Goal: Task Accomplishment & Management: Complete application form

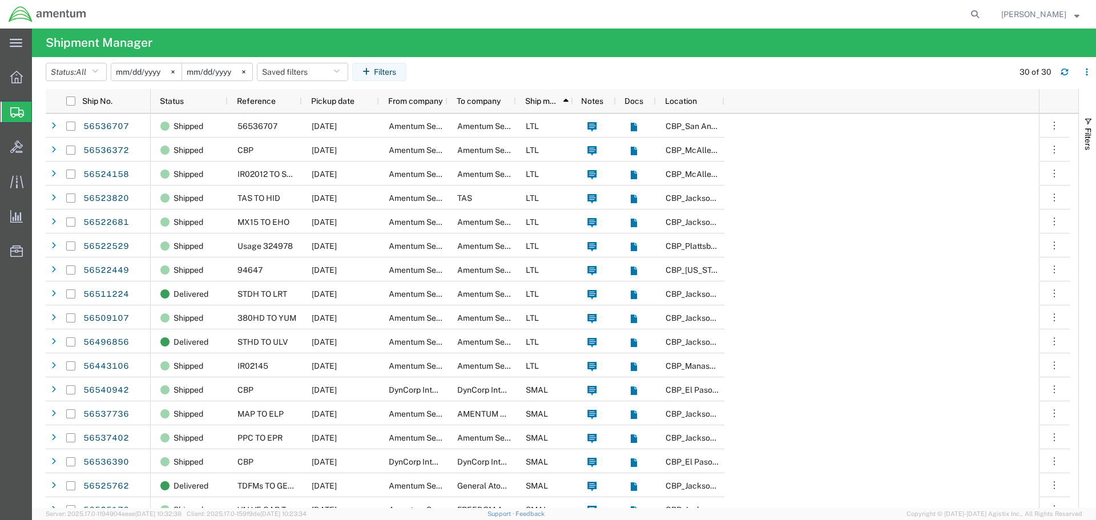
click at [0, 0] on span "Create Shipment" at bounding box center [0, 0] width 0 height 0
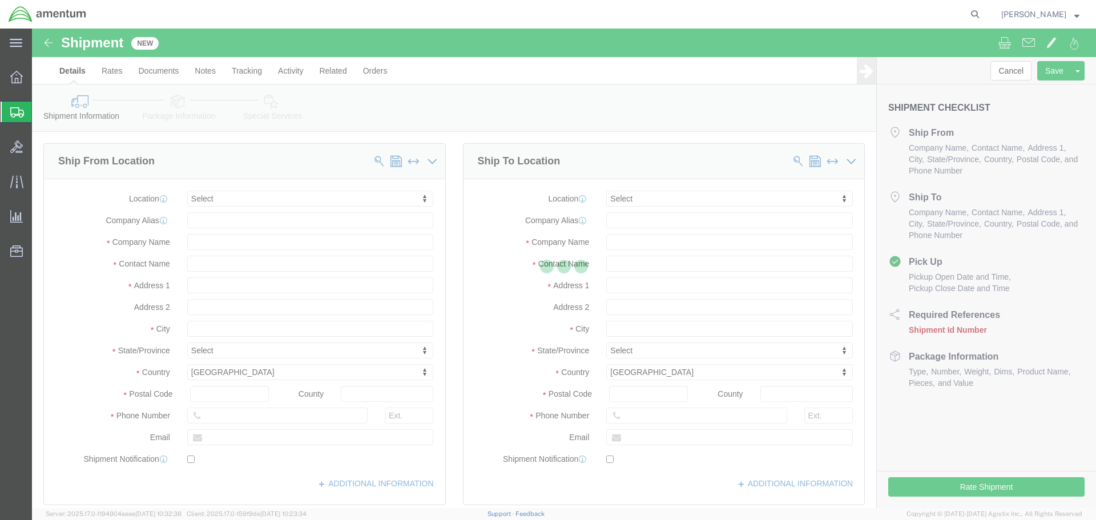
click at [264, 212] on div at bounding box center [564, 268] width 1064 height 479
click at [261, 205] on div at bounding box center [564, 268] width 1064 height 479
click at [256, 198] on div at bounding box center [564, 268] width 1064 height 479
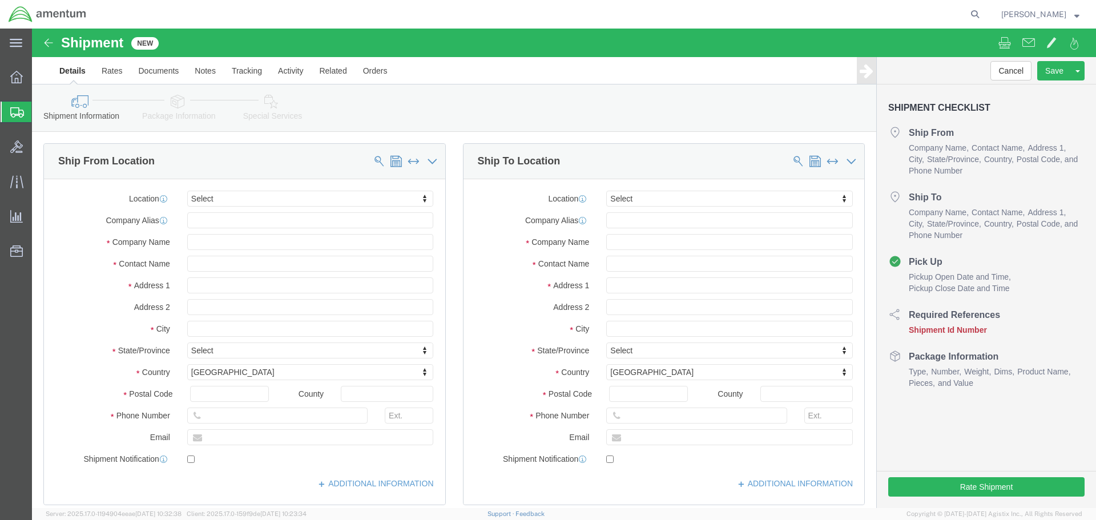
select select
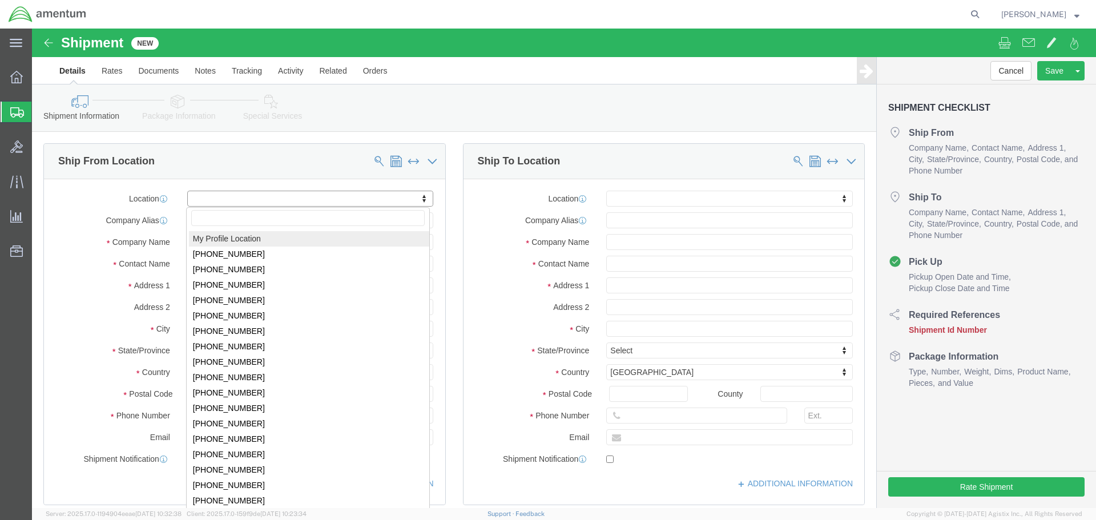
select select "MYPROFILE"
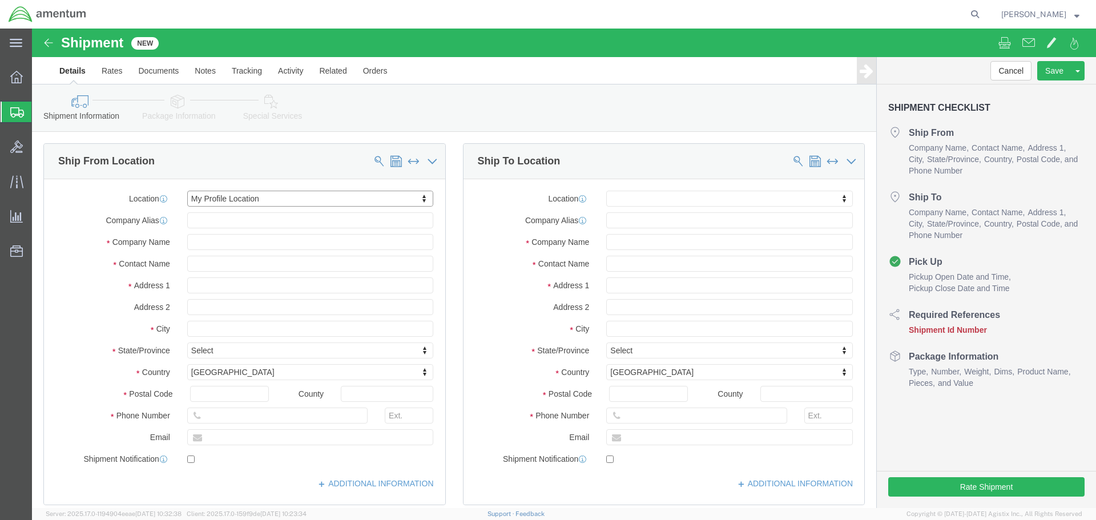
select select "FL"
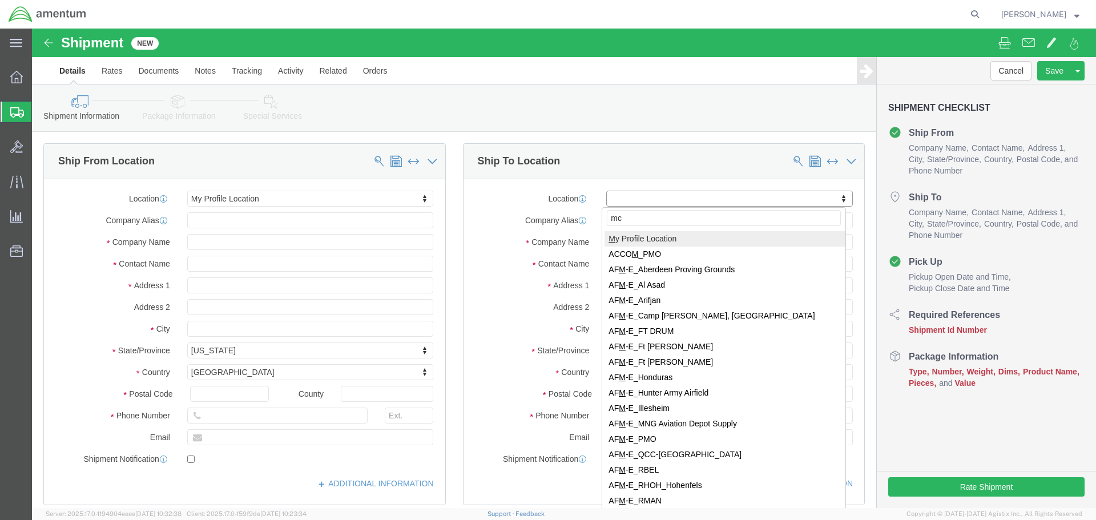
type input "mca"
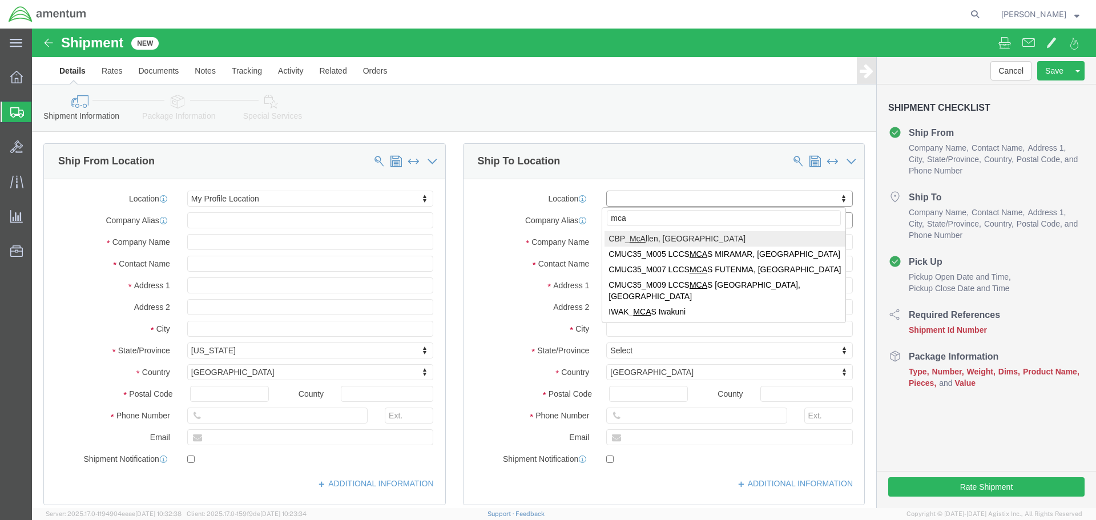
select select "49941"
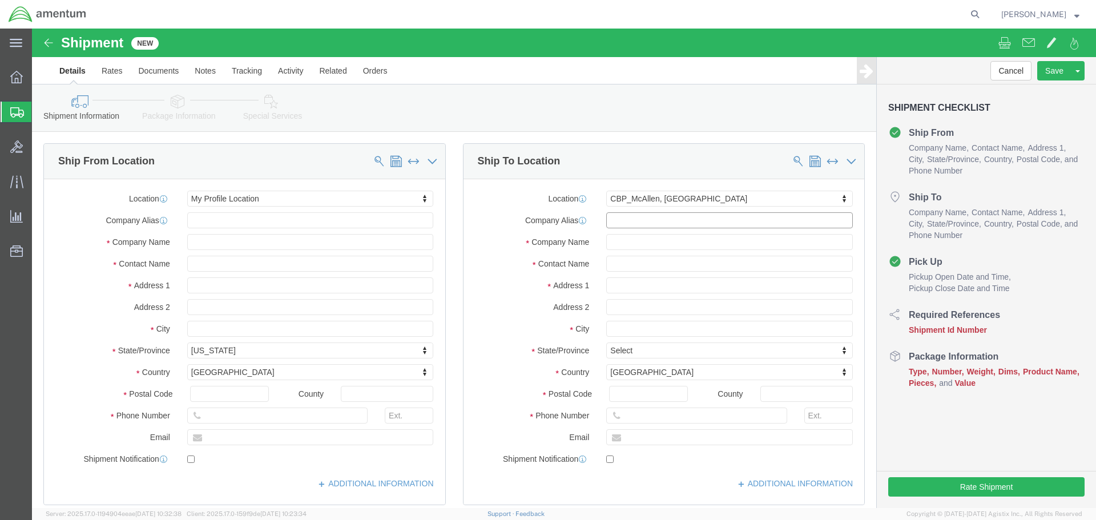
select select "[GEOGRAPHIC_DATA]"
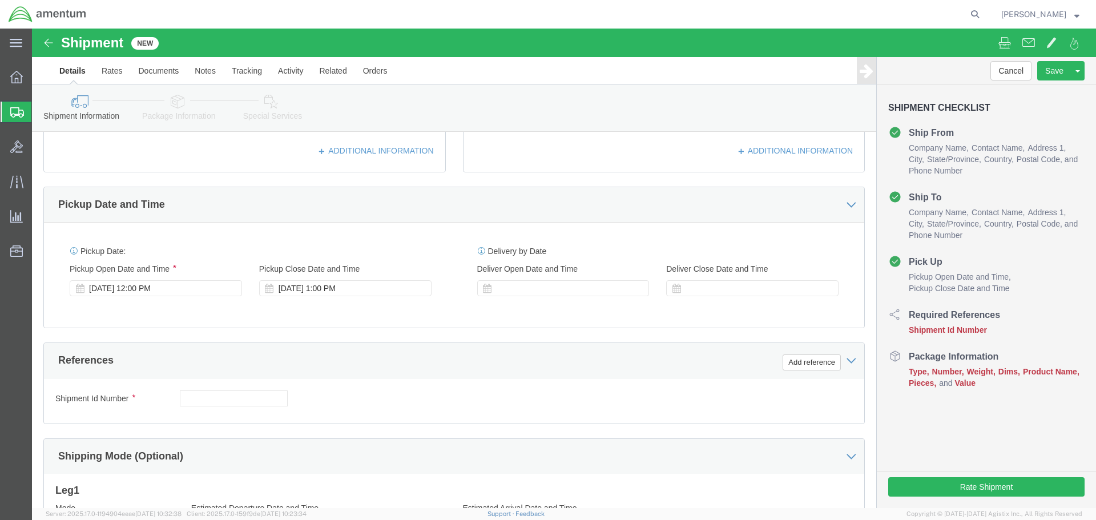
scroll to position [400, 0]
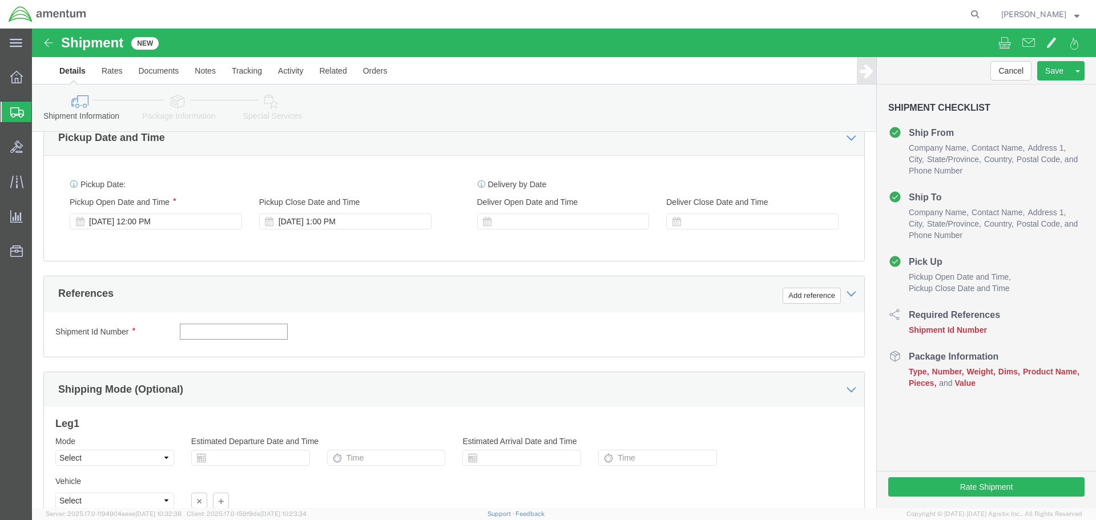
click input "text"
type input "s"
type input "STHD TO MCA"
click button "Add reference"
click select "Select Account Type Activity ID Airline Appointment Number ASN Batch Request # …"
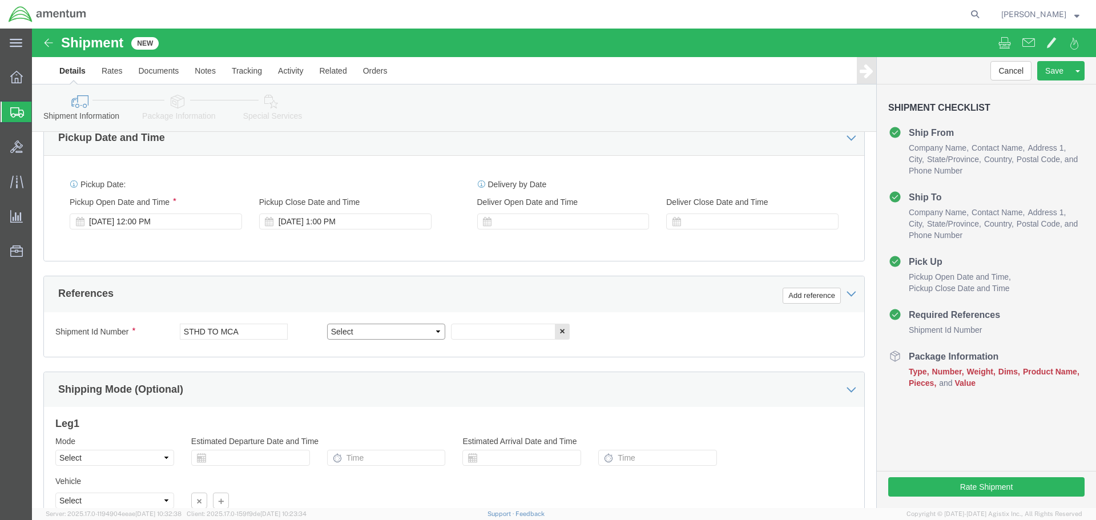
select select "PROJNUM"
click select "Select Account Type Activity ID Airline Appointment Number ASN Batch Request # …"
type input "6118.03.03.2219.000.SER.0000"
click button "Add reference"
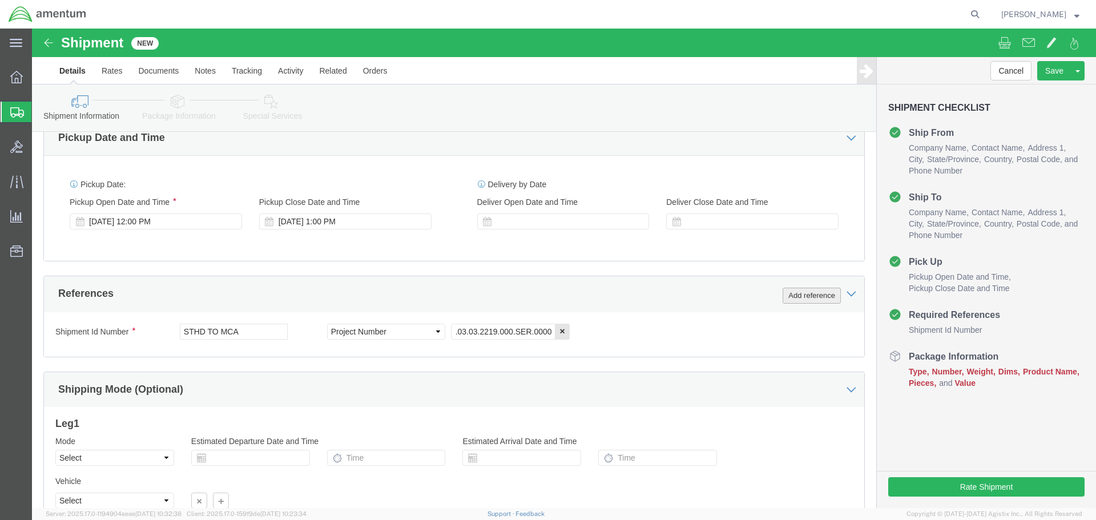
scroll to position [0, 0]
click button "Add reference"
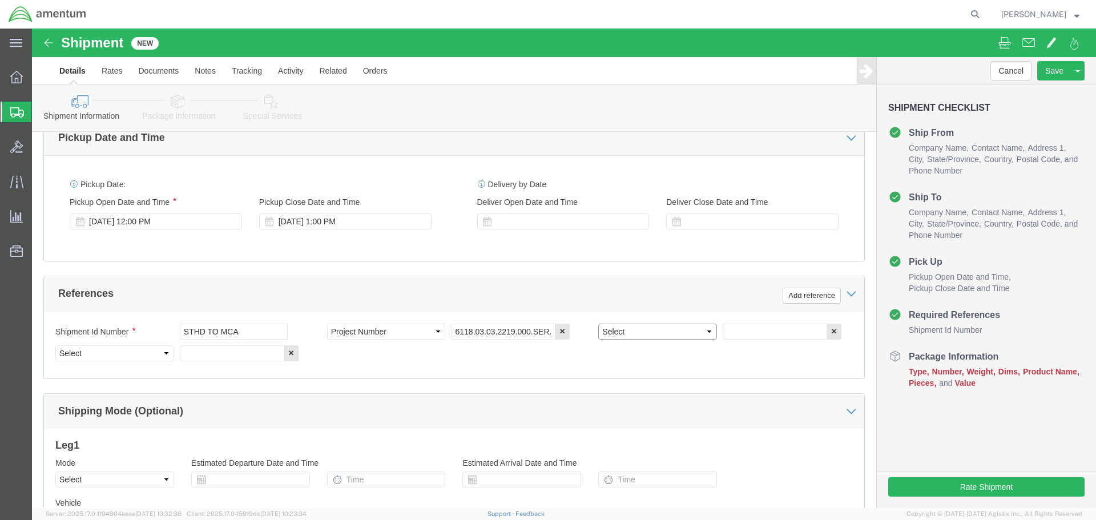
click select "Select Account Type Activity ID Airline Appointment Number ASN Batch Request # …"
select select "DEPT"
type input "CBP"
select select "CUSTREF"
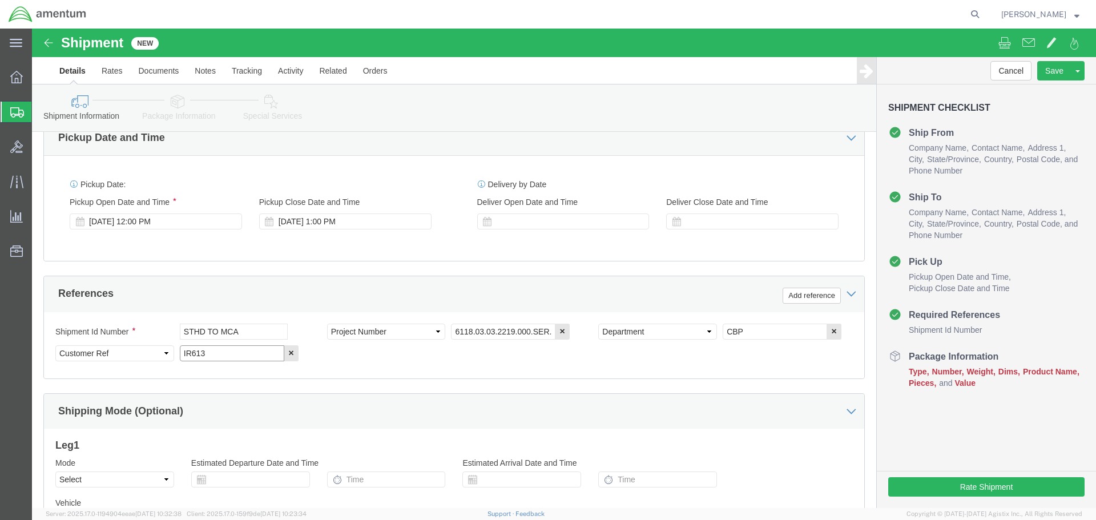
click input "IR613"
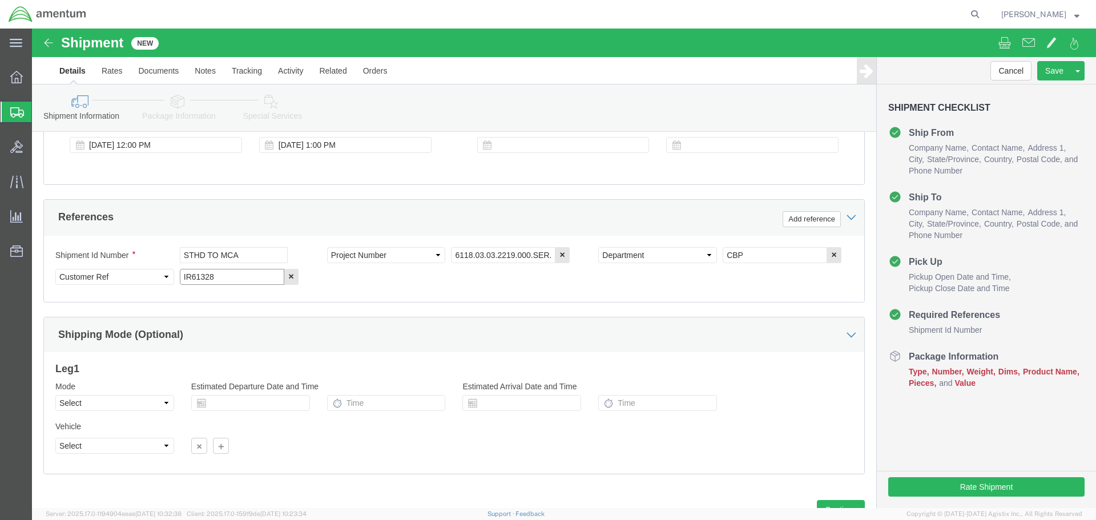
scroll to position [522, 0]
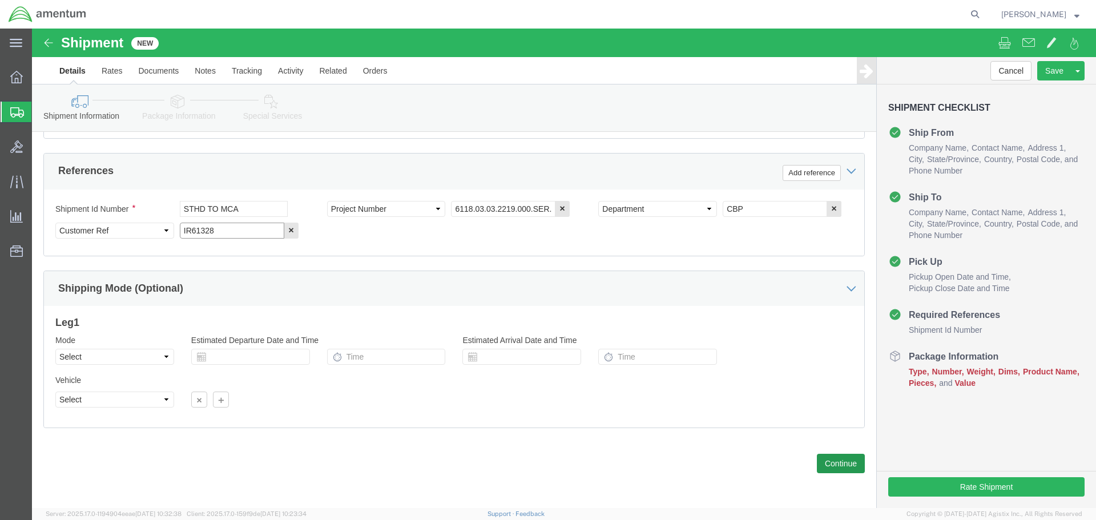
type input "IR61328"
drag, startPoint x: 807, startPoint y: 433, endPoint x: 777, endPoint y: 419, distance: 32.2
click button "Continue"
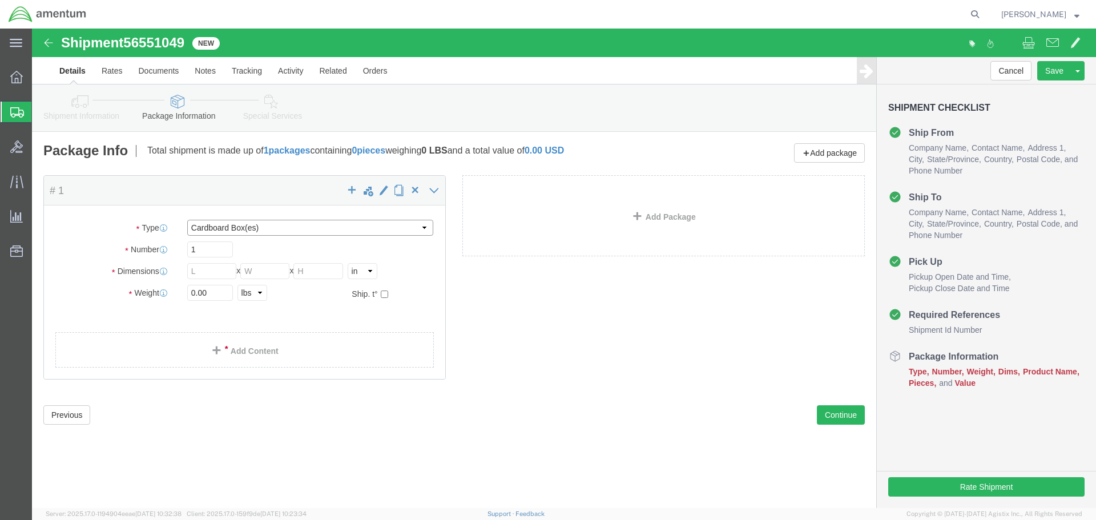
click select "Select BCK Boxes Bale(s) Basket(s) Bolt(s) Bottle(s) Buckets Bulk Bundle(s) Can…"
select select "PSNS"
click select "Select BCK Boxes Bale(s) Basket(s) Bolt(s) Bottle(s) Buckets Bulk Bundle(s) Can…"
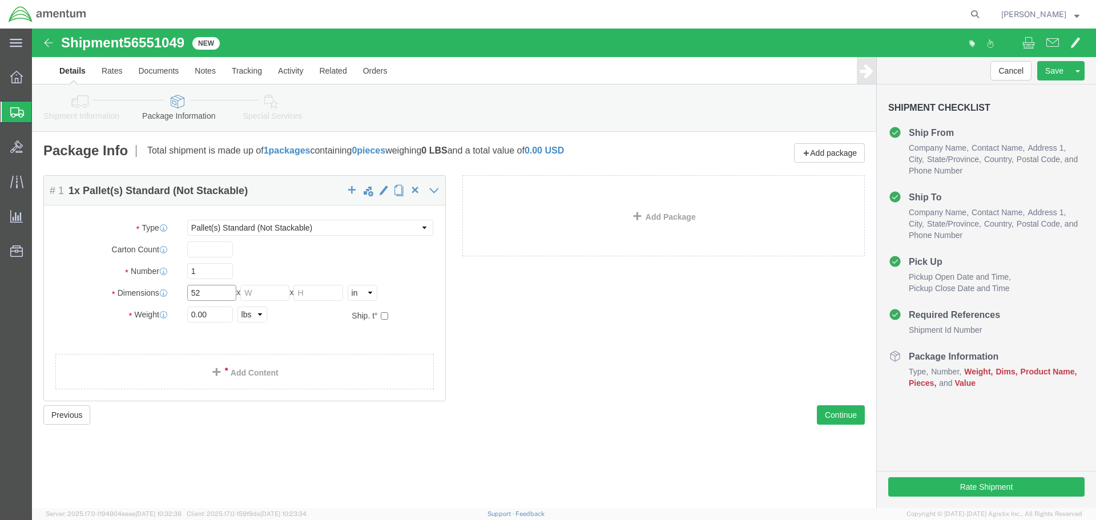
type input "52"
type input "34"
type input "50"
type input "270"
click link "Add Content"
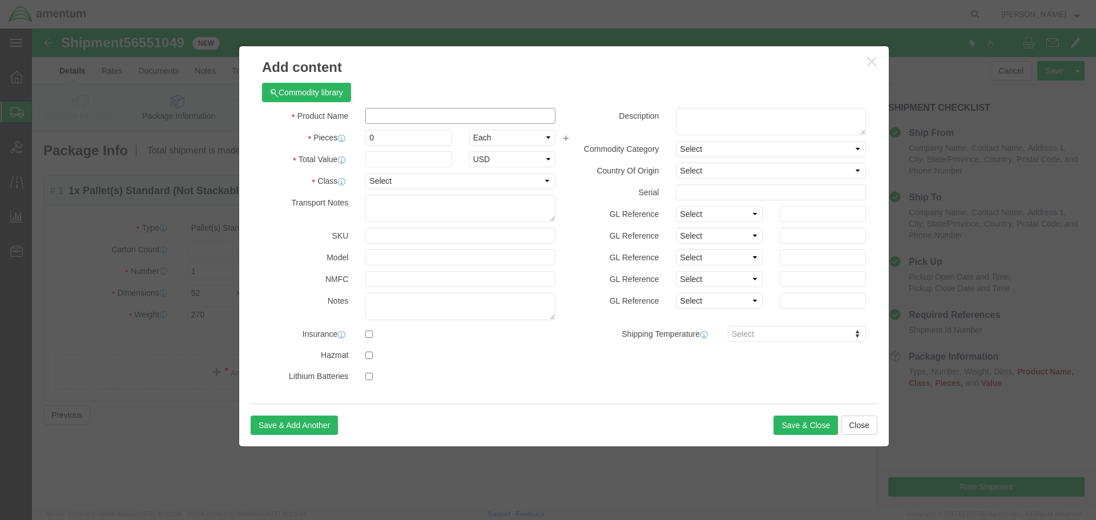
click input "text"
type input "STHD"
type input "1"
click input "700000"
type input "700000"
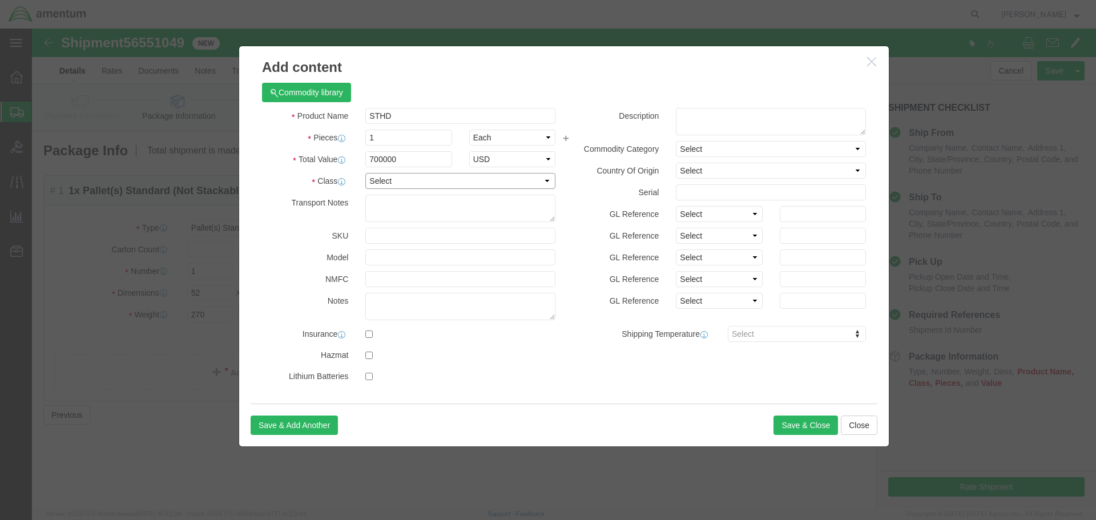
click select "Select 50 55 60 65 70 85 92.5 100 125 175 250 300 400"
select select "175"
click select "Select 50 55 60 65 70 85 92.5 100 125 175 250 300 400"
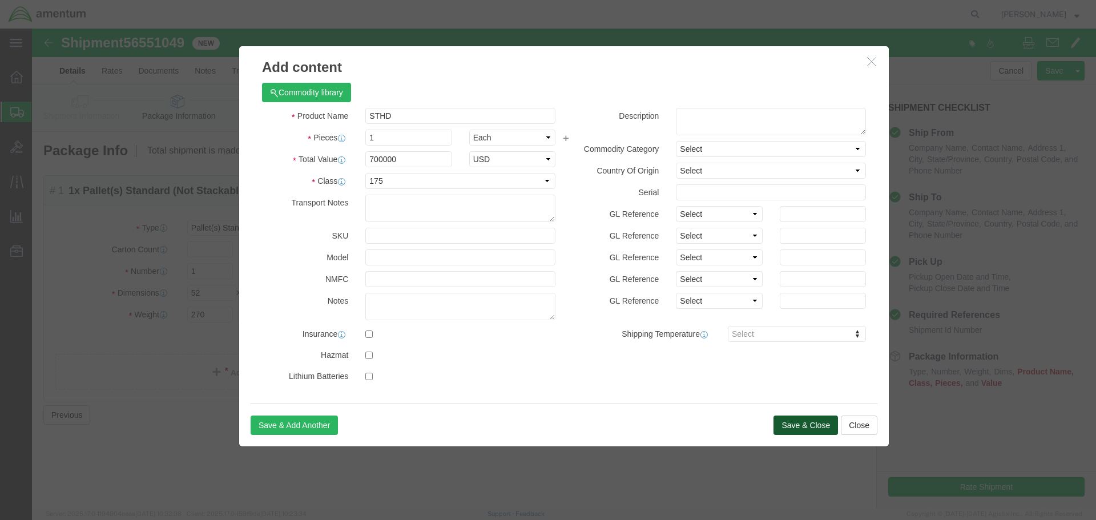
click button "Save & Close"
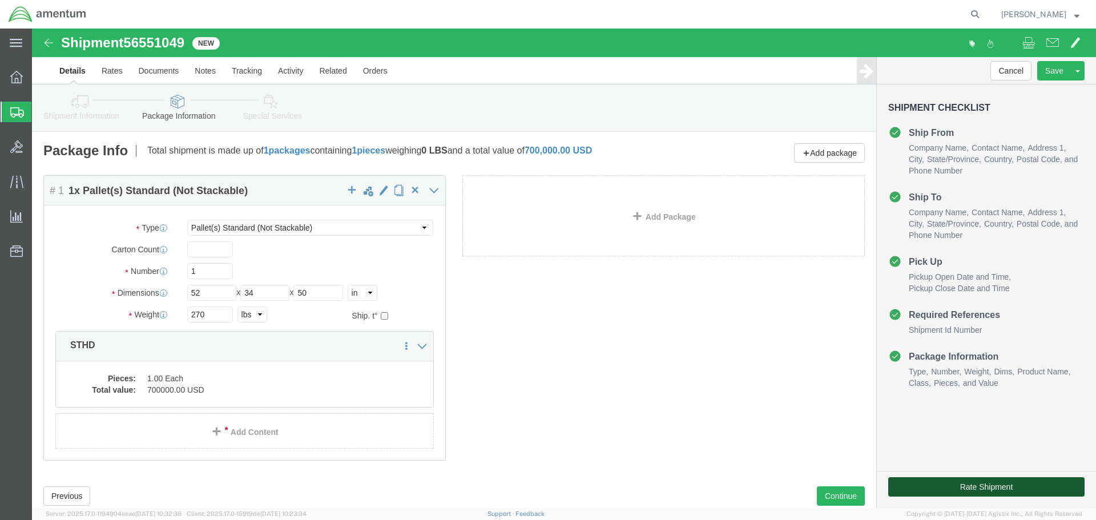
click button "Rate Shipment"
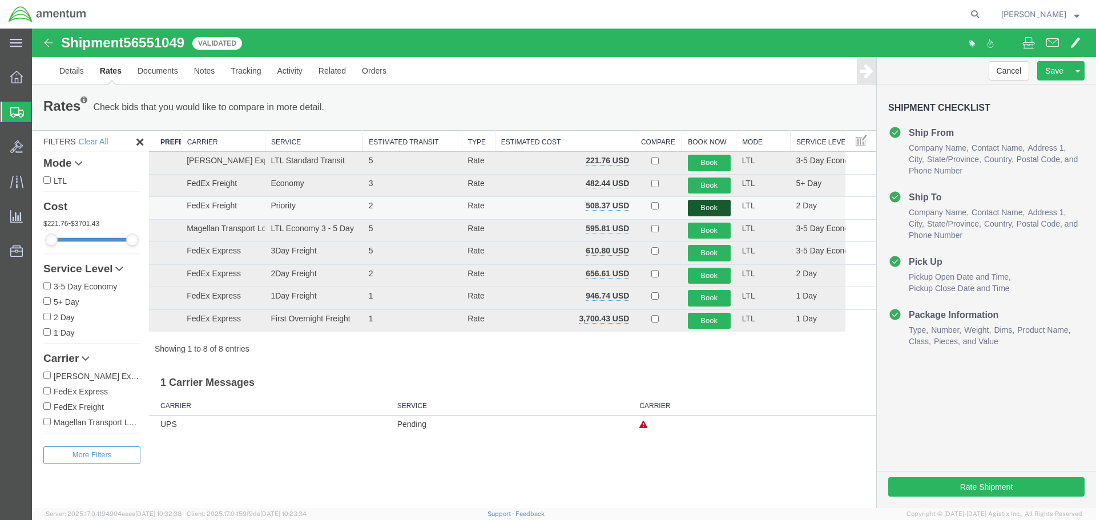
click at [704, 209] on button "Book" at bounding box center [709, 208] width 43 height 17
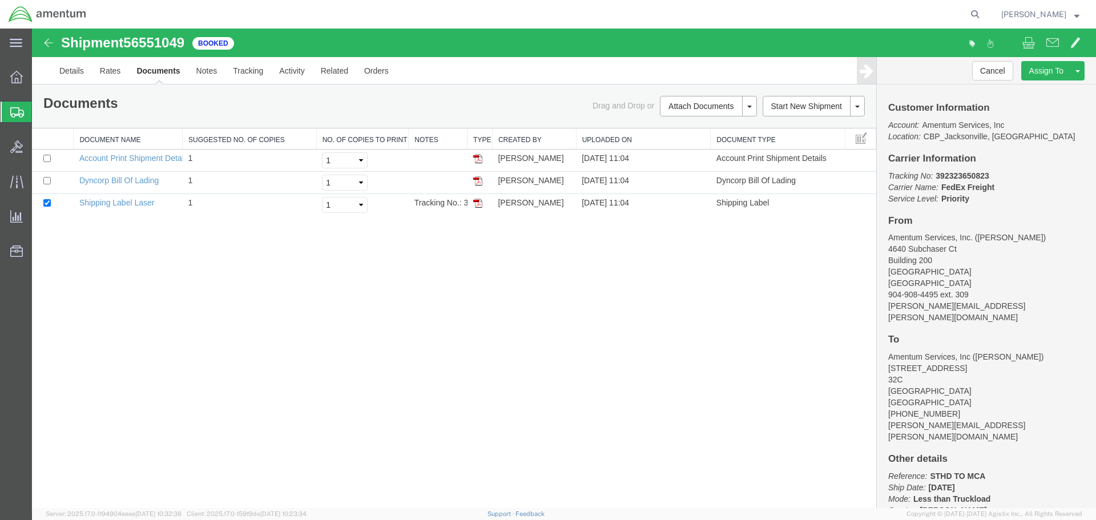
click at [952, 173] on b "392323650823" at bounding box center [962, 175] width 53 height 9
copy b "392323650823"
click at [46, 182] on input "checkbox" at bounding box center [46, 180] width 7 height 7
checkbox input "true"
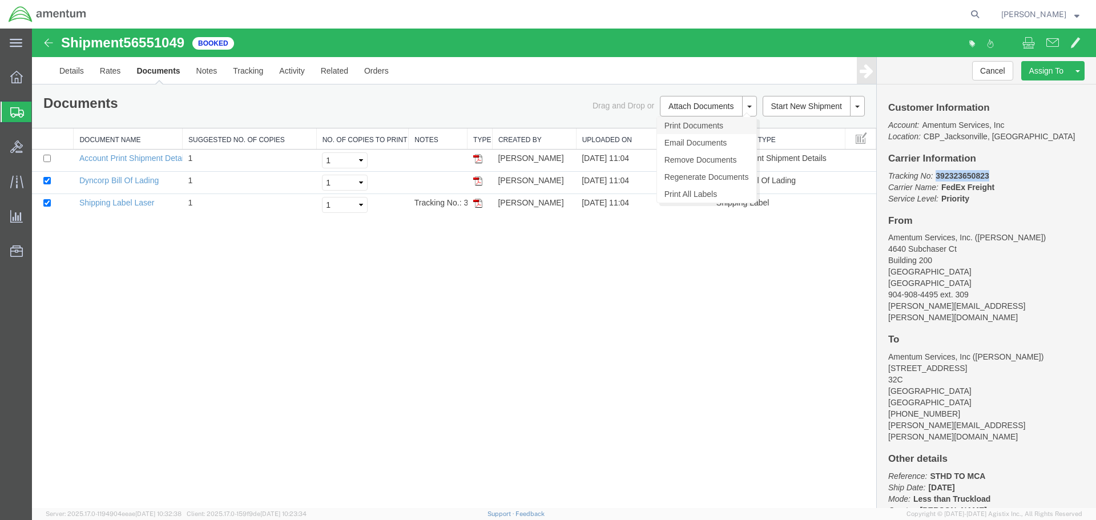
click at [692, 128] on link "Print Documents" at bounding box center [706, 125] width 99 height 17
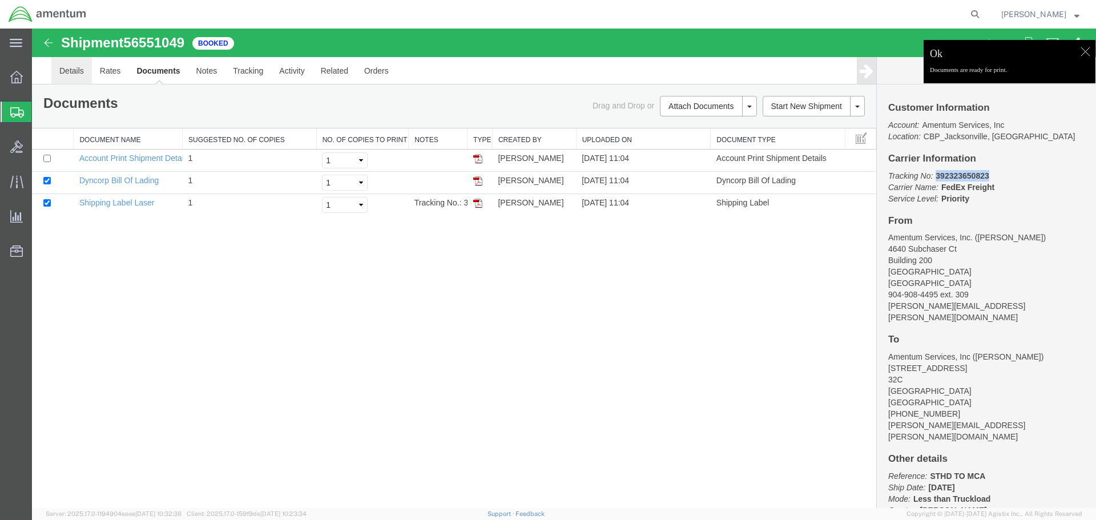
click at [67, 71] on link "Details" at bounding box center [71, 70] width 41 height 27
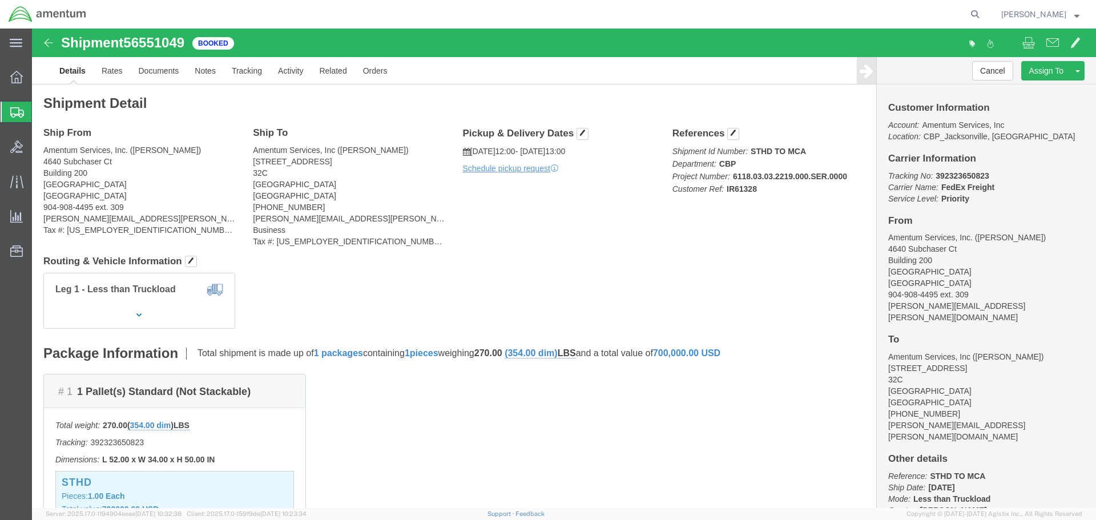
click div "Shipment Detail Ship From Amentum Services, Inc. ([PERSON_NAME]) [STREET_ADDRES…"
click span "button"
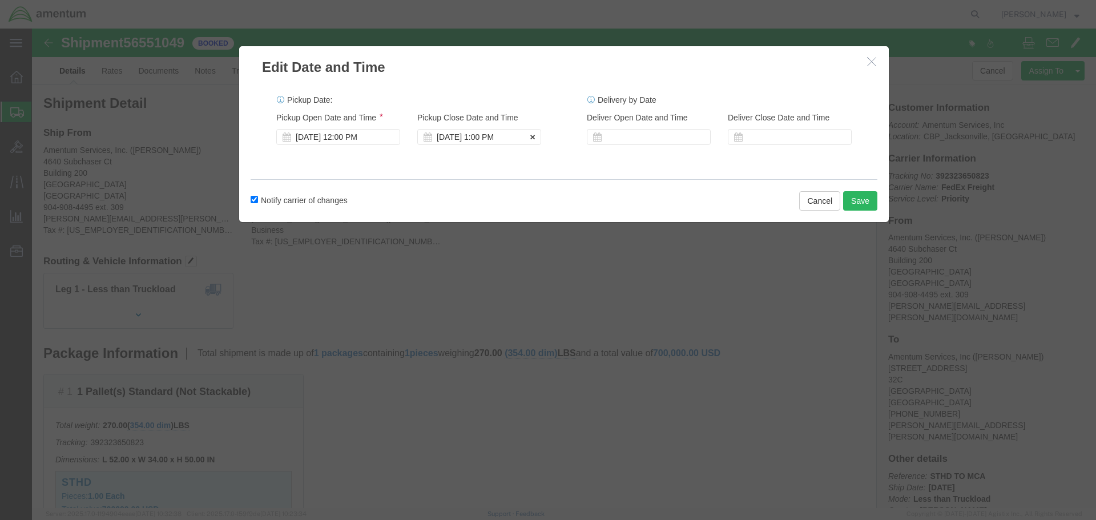
click div "[DATE] 1:00 PM"
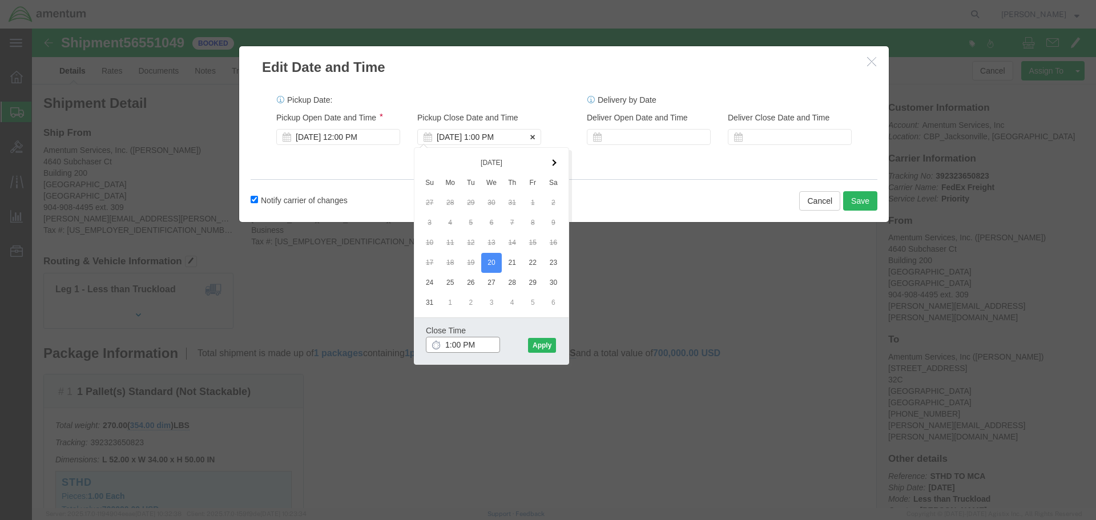
type input "3:00 PM"
click button "Apply"
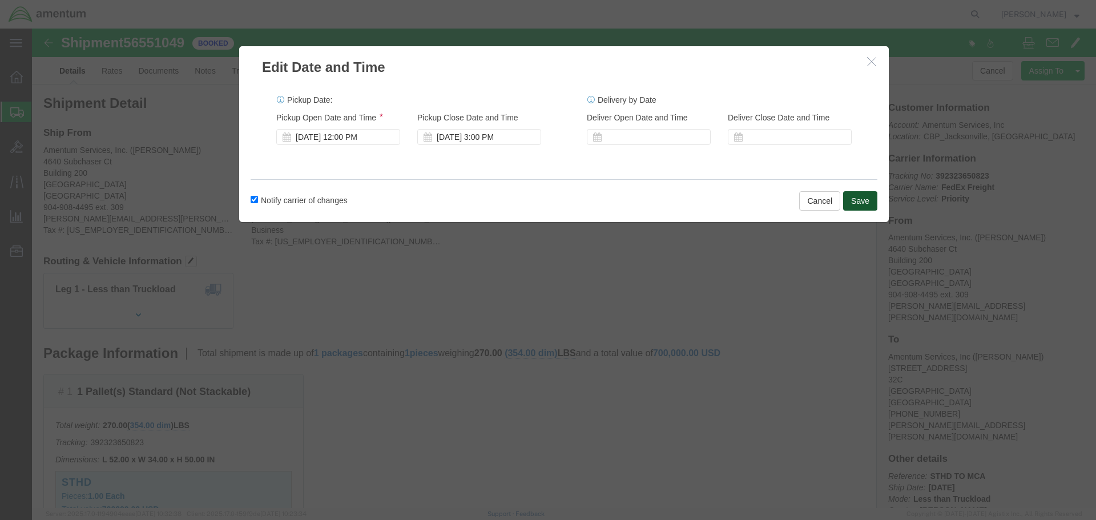
click button "Save"
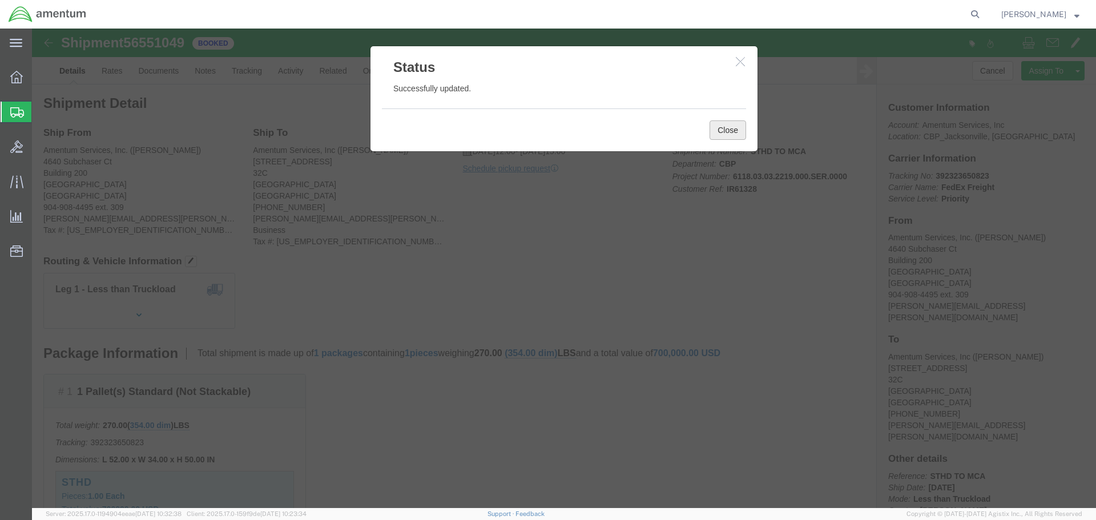
click button "Close"
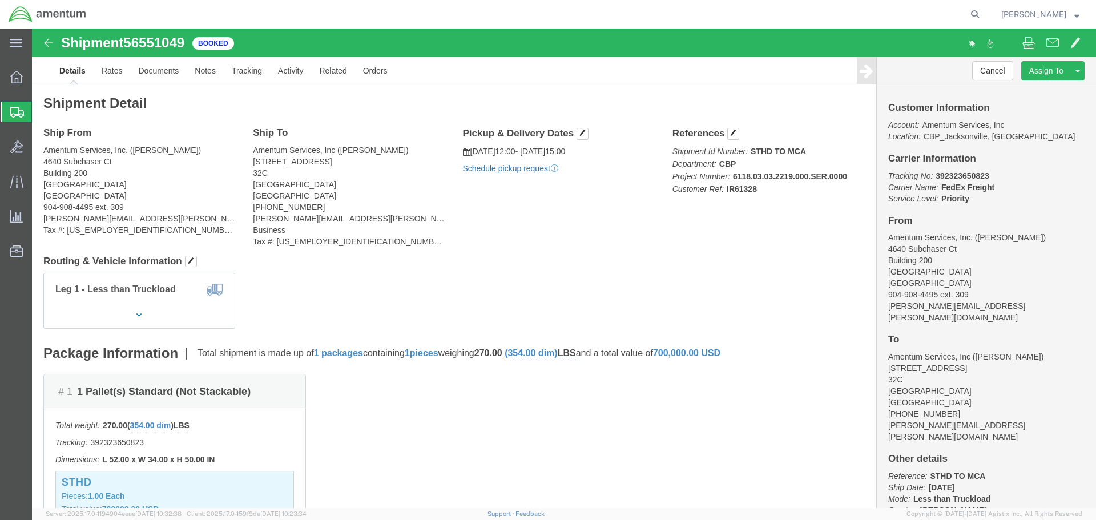
click link "Schedule pickup request"
